Goal: Task Accomplishment & Management: Use online tool/utility

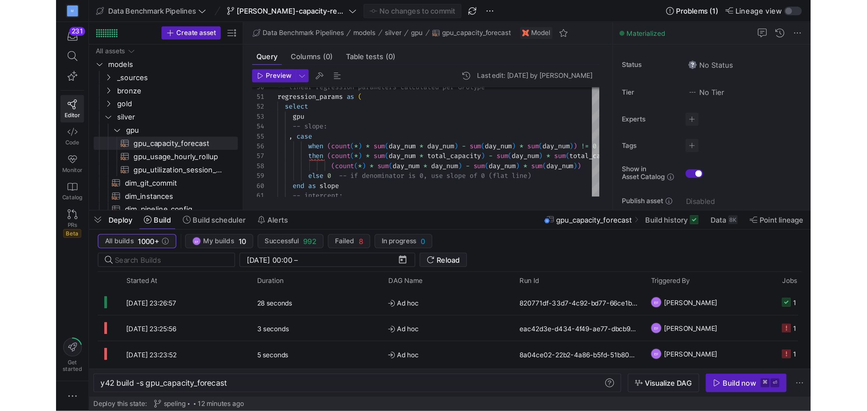
scroll to position [0, 89]
